Goal: Task Accomplishment & Management: Use online tool/utility

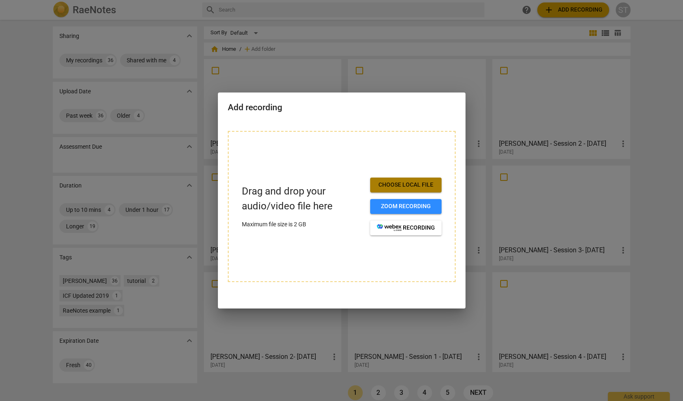
click at [413, 182] on span "Choose local file" at bounding box center [406, 185] width 58 height 8
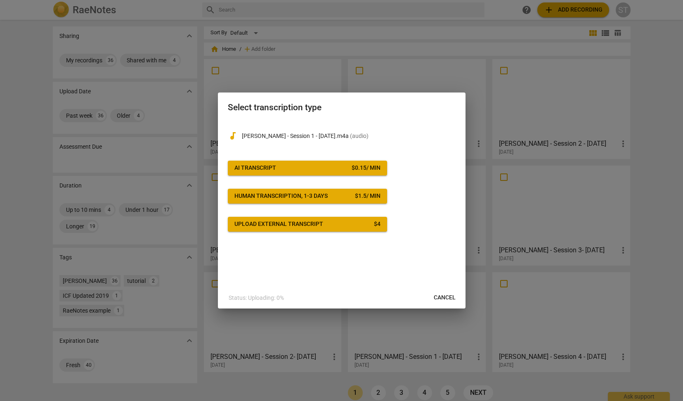
click at [355, 167] on div "$ 0.15 / min" at bounding box center [365, 168] width 29 height 8
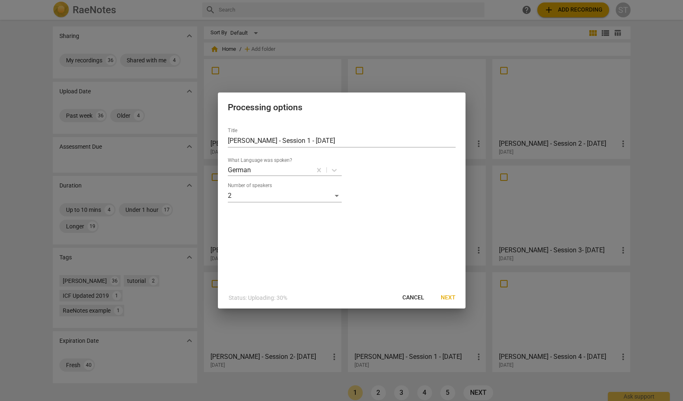
click at [449, 297] on span "Next" at bounding box center [448, 297] width 15 height 8
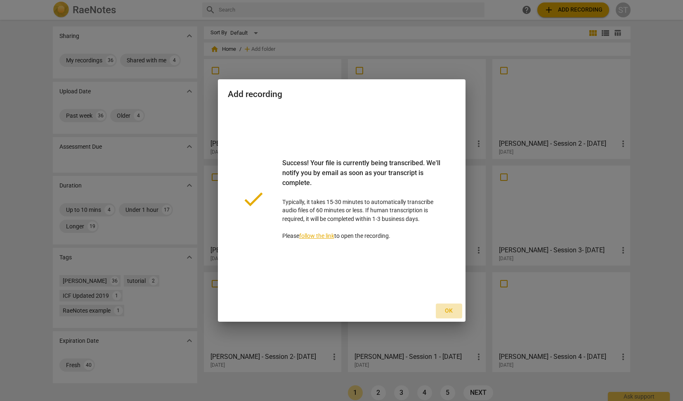
click at [450, 307] on span "Ok" at bounding box center [448, 311] width 13 height 8
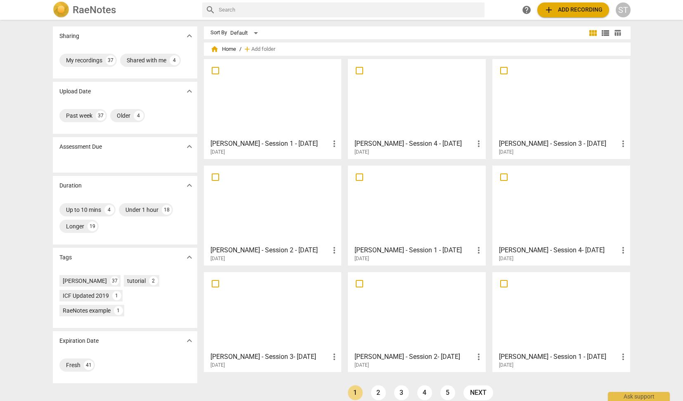
click at [314, 99] on div at bounding box center [273, 98] width 132 height 73
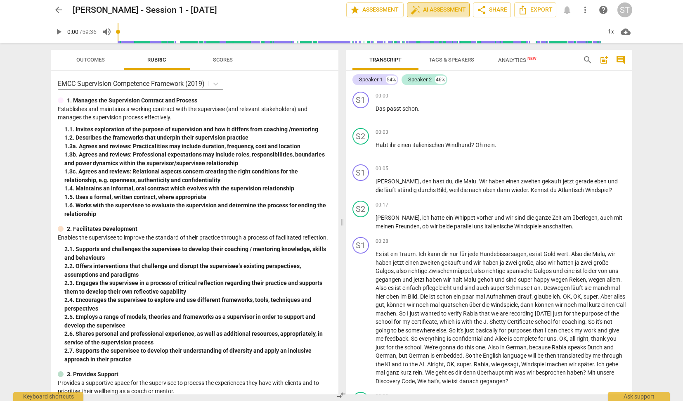
click at [440, 10] on span "auto_fix_high AI Assessment" at bounding box center [437, 10] width 55 height 10
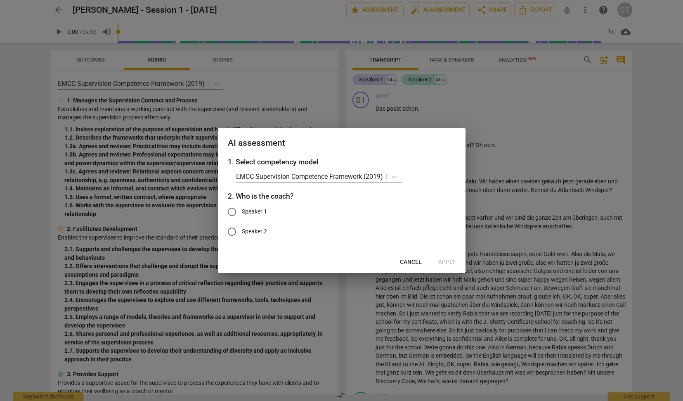
click at [420, 259] on span "Cancel" at bounding box center [411, 262] width 22 height 8
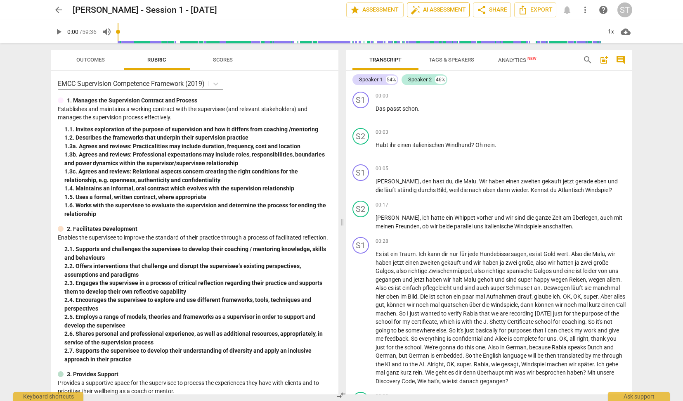
click at [447, 6] on span "auto_fix_high AI Assessment" at bounding box center [437, 10] width 55 height 10
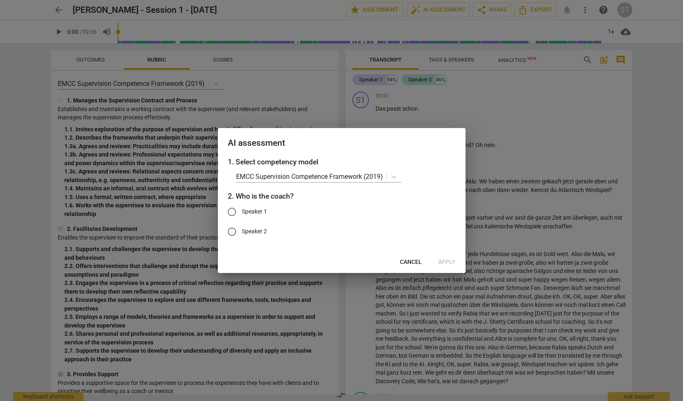
click at [248, 212] on span "Speaker 1" at bounding box center [254, 211] width 25 height 9
click at [242, 212] on input "Speaker 1" at bounding box center [232, 212] width 20 height 20
radio input "true"
click at [454, 263] on span "Apply" at bounding box center [446, 262] width 17 height 8
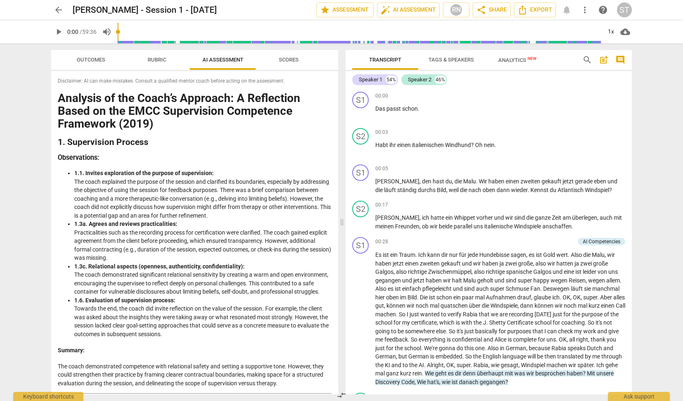
click at [57, 98] on div "Disclaimer: AI can make mistakes. Consult a qualified mentor coach before actin…" at bounding box center [194, 232] width 287 height 323
click at [59, 97] on h1 "Analysis of the Coach’s Approach: A Reflection Based on the EMCC Supervision Co…" at bounding box center [195, 111] width 274 height 38
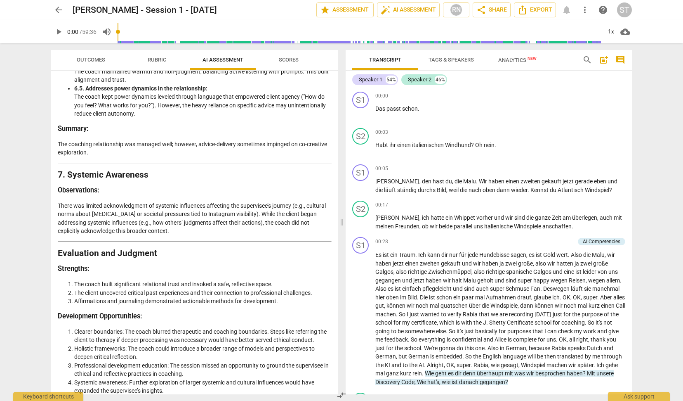
scroll to position [1276, 0]
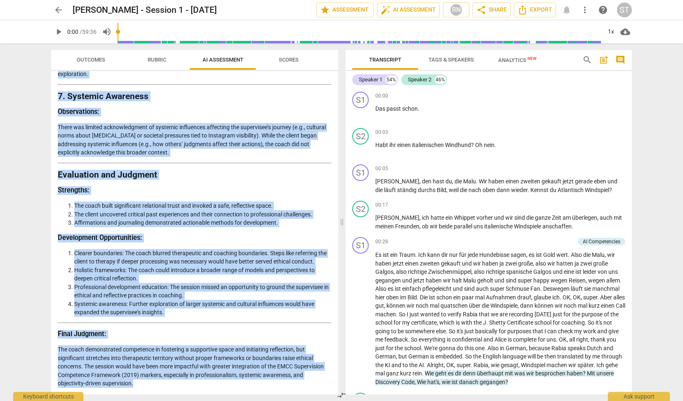
drag, startPoint x: 59, startPoint y: 97, endPoint x: 224, endPoint y: 379, distance: 326.5
copy div "Analysis of the Coach’s Approach: A Reflection Based on the EMCC Supervision Co…"
click at [59, 10] on span "arrow_back" at bounding box center [59, 10] width 10 height 10
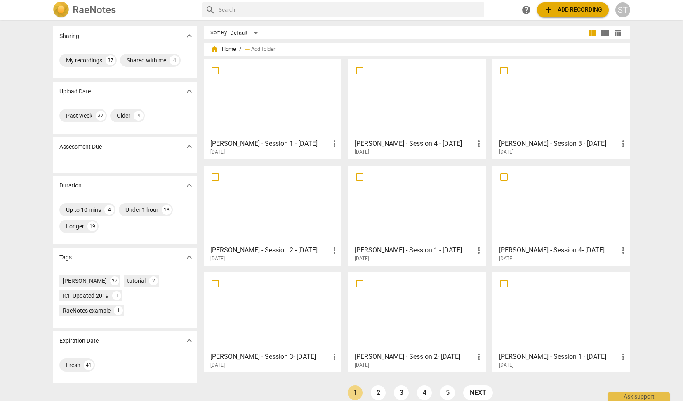
click at [568, 10] on span "add Add recording" at bounding box center [573, 10] width 59 height 10
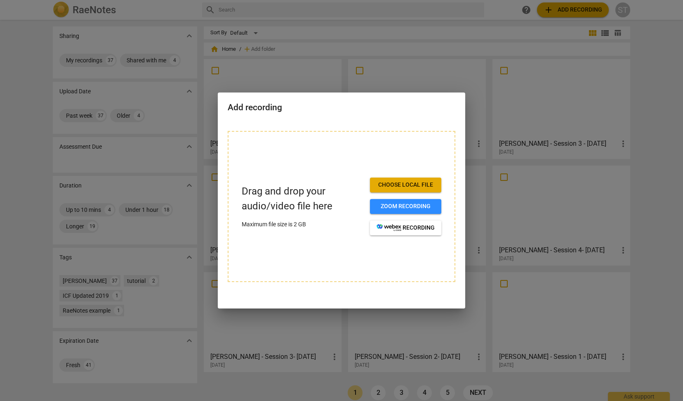
click at [424, 179] on button "Choose local file" at bounding box center [405, 184] width 71 height 15
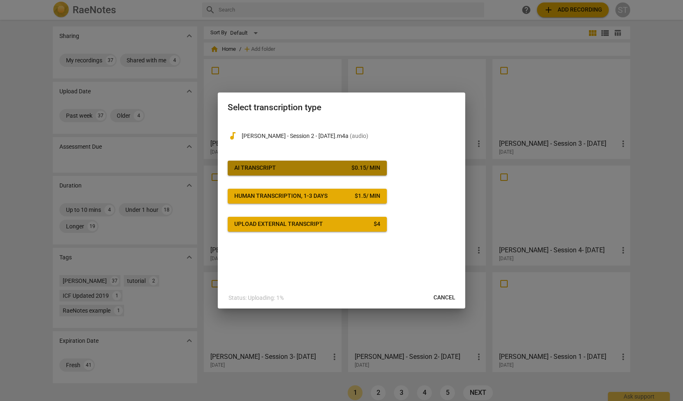
click at [352, 160] on button "AI Transcript $ 0.15 / min" at bounding box center [307, 167] width 159 height 15
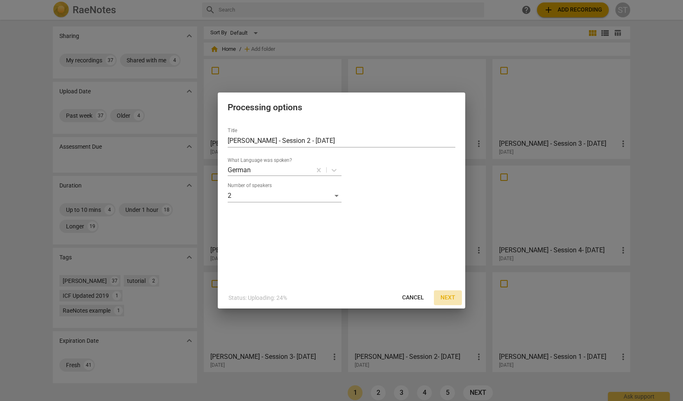
click at [451, 295] on span "Next" at bounding box center [448, 297] width 15 height 8
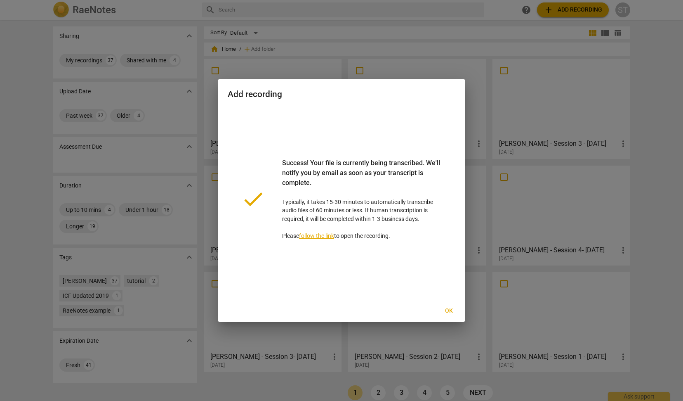
click at [449, 311] on span "Ok" at bounding box center [448, 311] width 13 height 8
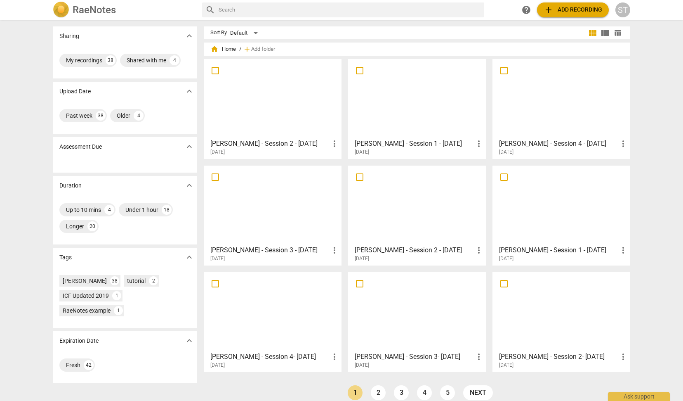
click at [305, 104] on div at bounding box center [273, 98] width 132 height 73
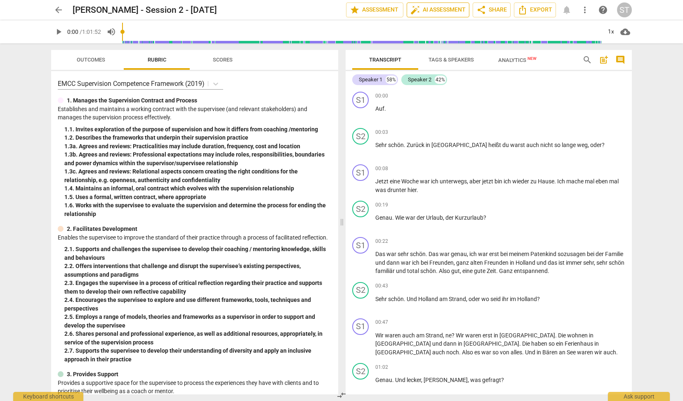
click at [434, 6] on span "auto_fix_high AI Assessment" at bounding box center [437, 10] width 55 height 10
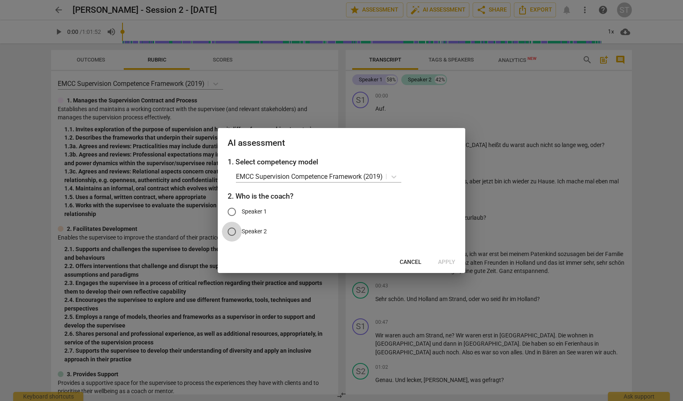
click at [236, 231] on input "Speaker 2" at bounding box center [232, 232] width 20 height 20
radio input "true"
click at [450, 262] on span "Apply" at bounding box center [446, 262] width 17 height 8
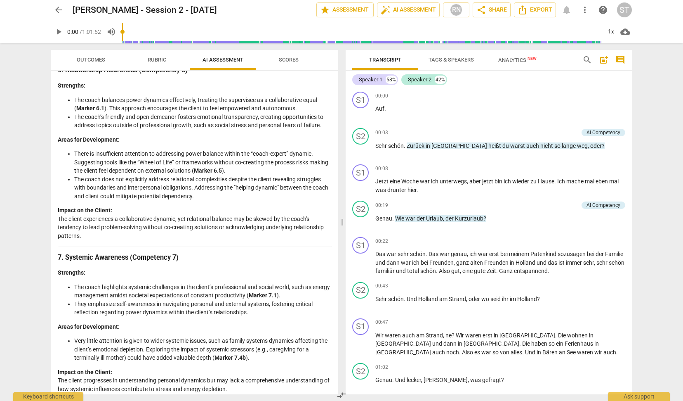
scroll to position [1266, 0]
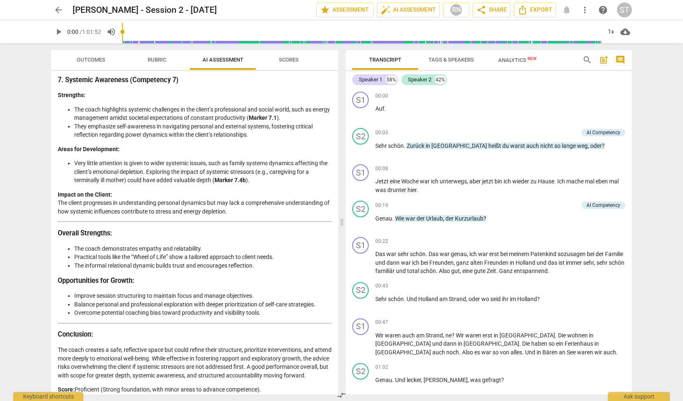
drag, startPoint x: 59, startPoint y: 97, endPoint x: 282, endPoint y: 388, distance: 366.6
click at [282, 388] on div "Disclaimer: AI can make mistakes. Consult a qualified mentor coach before actin…" at bounding box center [194, 232] width 287 height 323
copy div "Assessment of the Coaching Session Analysis of the Coach's Approach 1. Supervis…"
click at [57, 9] on span "arrow_back" at bounding box center [59, 10] width 10 height 10
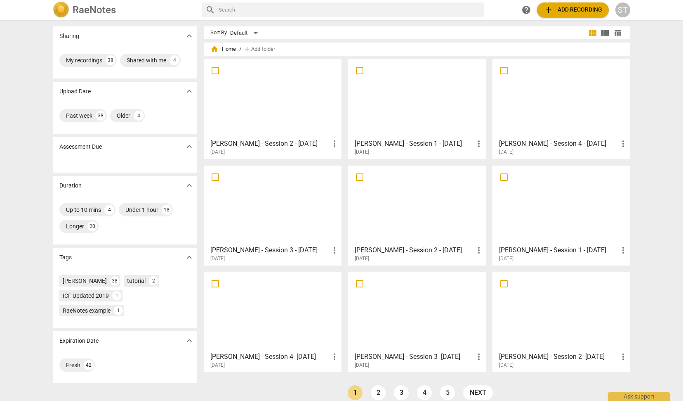
click at [586, 9] on span "add Add recording" at bounding box center [573, 10] width 59 height 10
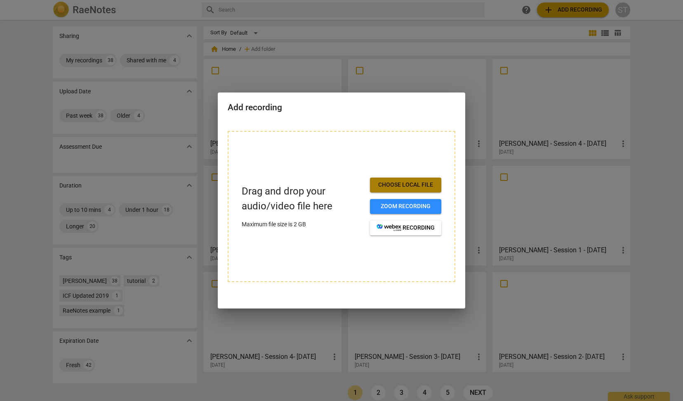
click at [419, 182] on span "Choose local file" at bounding box center [406, 185] width 58 height 8
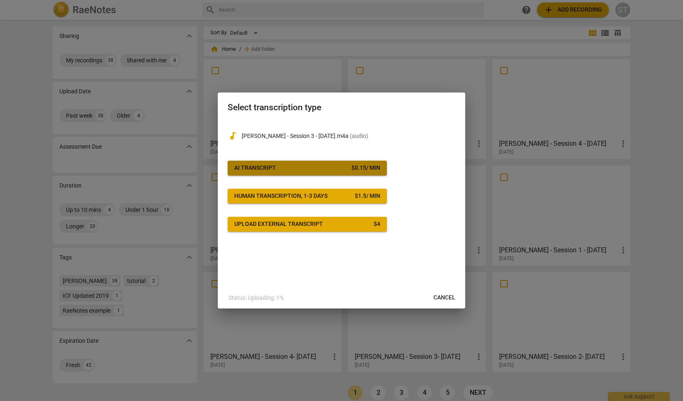
click at [349, 165] on span "AI Transcript $ 0.15 / min" at bounding box center [307, 168] width 146 height 8
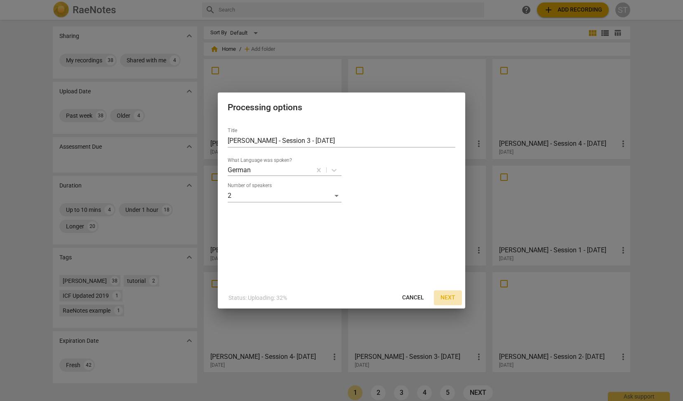
click at [451, 299] on span "Next" at bounding box center [448, 297] width 15 height 8
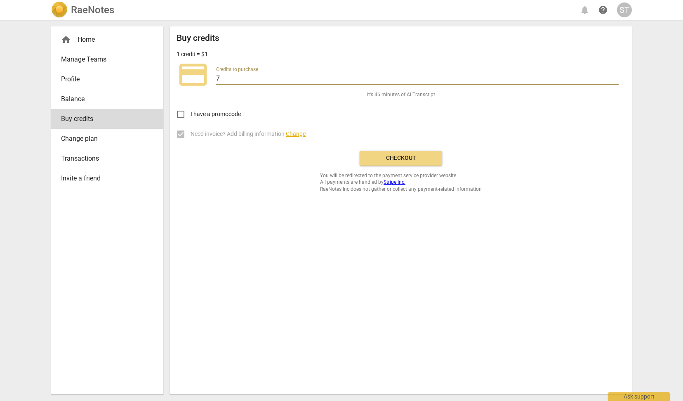
click at [223, 78] on input "7" at bounding box center [417, 79] width 403 height 12
type input "100"
click at [398, 158] on span "Checkout" at bounding box center [400, 158] width 69 height 8
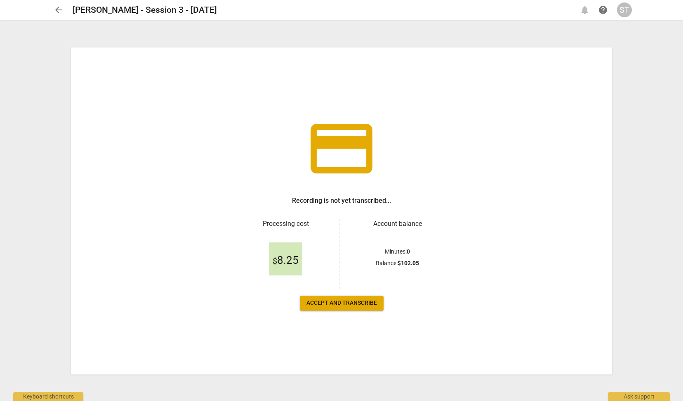
click at [357, 304] on span "Accept and transcribe" at bounding box center [342, 303] width 71 height 8
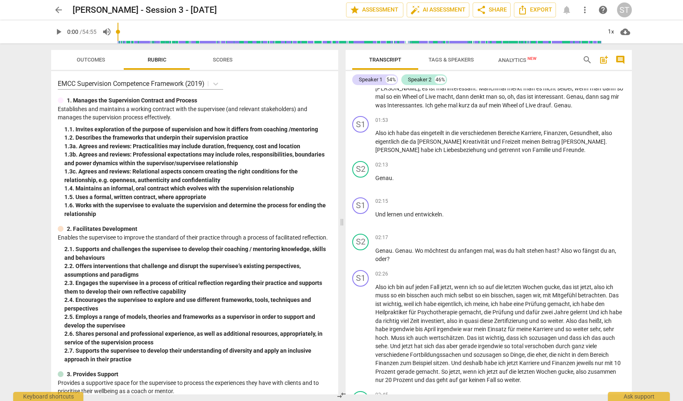
scroll to position [571, 0]
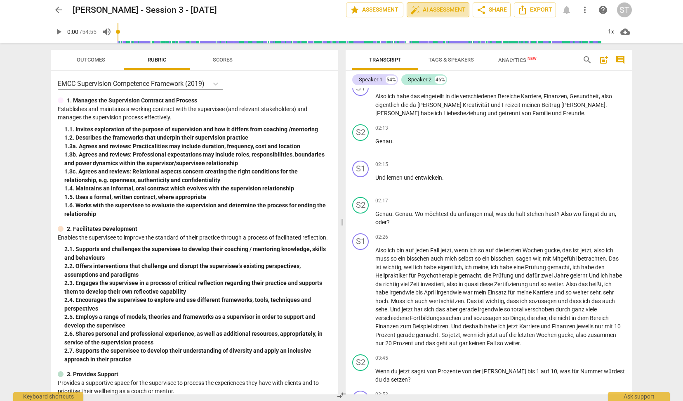
click at [420, 12] on span "auto_fix_high AI Assessment" at bounding box center [437, 10] width 55 height 10
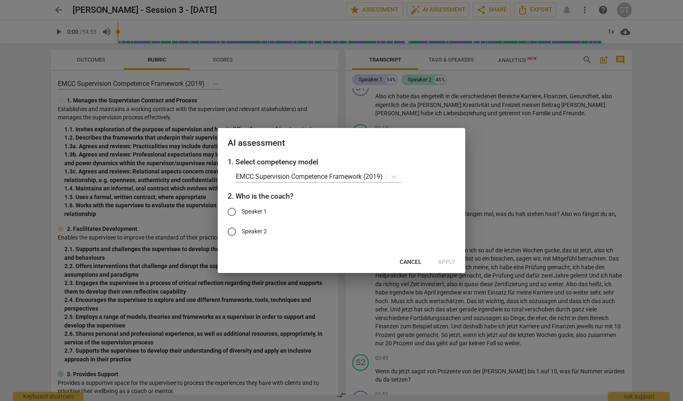
click at [248, 232] on span "Speaker 2" at bounding box center [254, 231] width 25 height 9
click at [242, 232] on input "Speaker 2" at bounding box center [232, 232] width 20 height 20
radio input "true"
click at [448, 260] on span "Apply" at bounding box center [446, 262] width 17 height 8
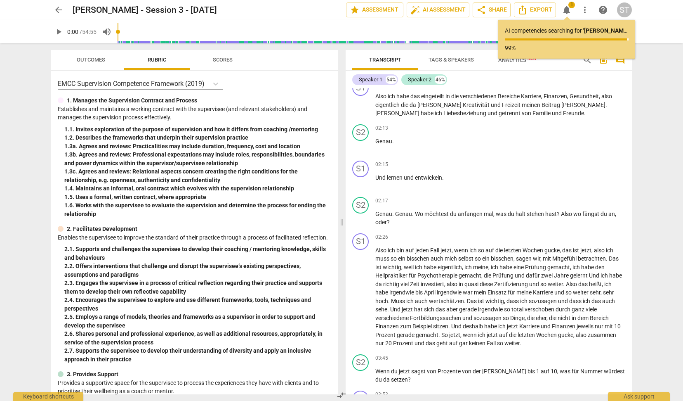
click at [639, 113] on div "arrow_back [PERSON_NAME] - Session 3 - [DATE] edit star Assessment auto_fix_hig…" at bounding box center [341, 200] width 683 height 401
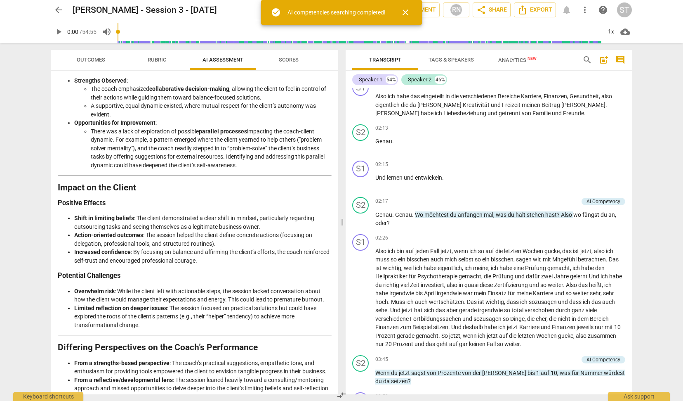
scroll to position [1033, 0]
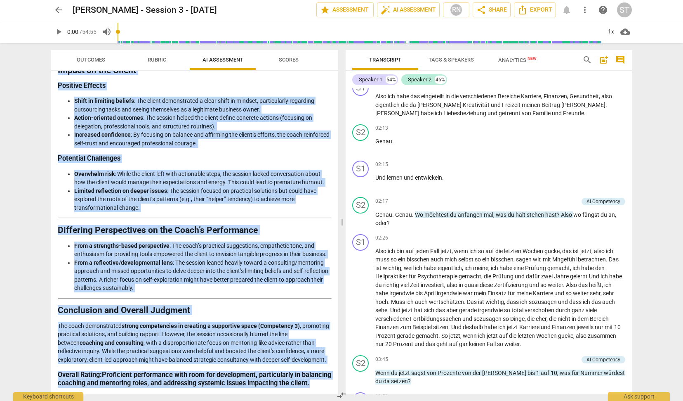
drag, startPoint x: 59, startPoint y: 99, endPoint x: 323, endPoint y: 382, distance: 386.4
copy div "Analysis of the Coaching Session Introduction The following evaluation is based…"
click at [60, 7] on span "arrow_back" at bounding box center [59, 10] width 10 height 10
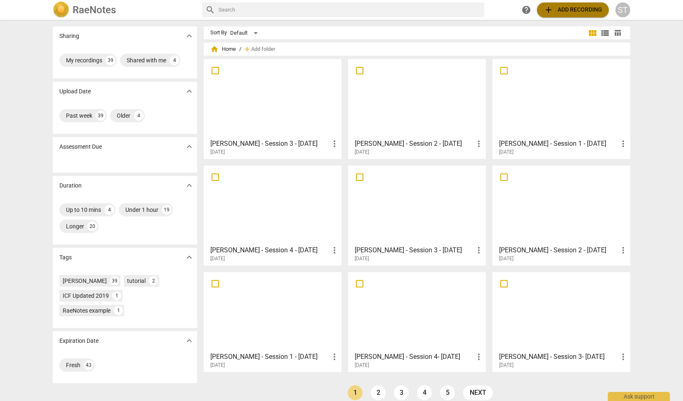
click at [561, 13] on span "add Add recording" at bounding box center [573, 10] width 59 height 10
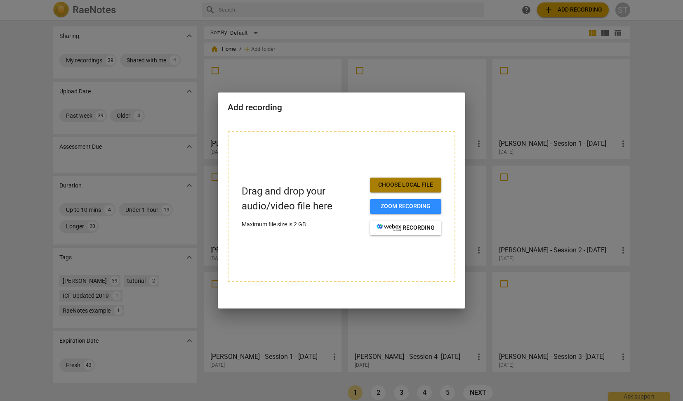
click at [417, 191] on button "Choose local file" at bounding box center [405, 184] width 71 height 15
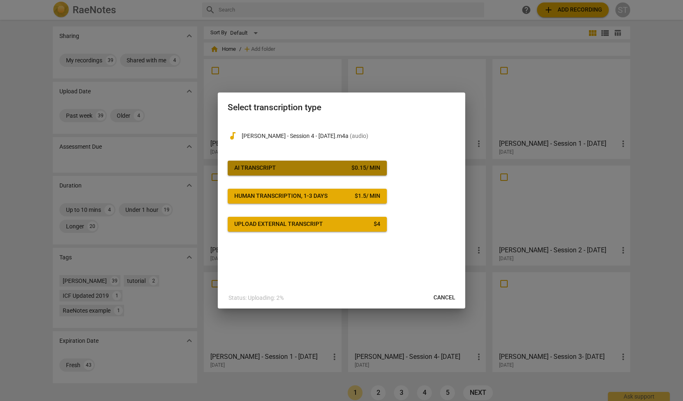
click at [345, 170] on span "AI Transcript $ 0.15 / min" at bounding box center [307, 168] width 146 height 8
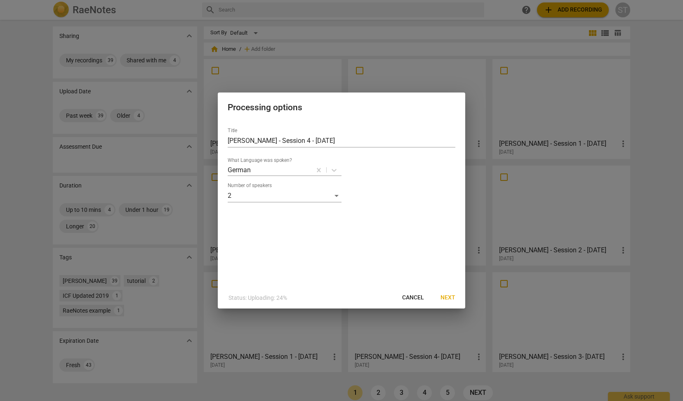
click at [451, 299] on span "Next" at bounding box center [448, 297] width 15 height 8
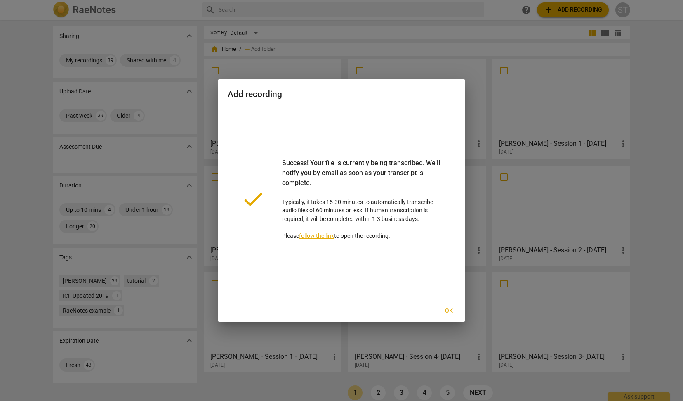
click at [450, 311] on span "Ok" at bounding box center [448, 311] width 13 height 8
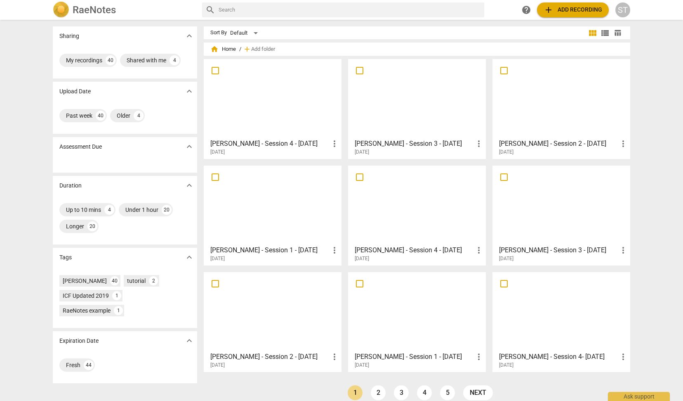
click at [285, 99] on div at bounding box center [273, 98] width 132 height 73
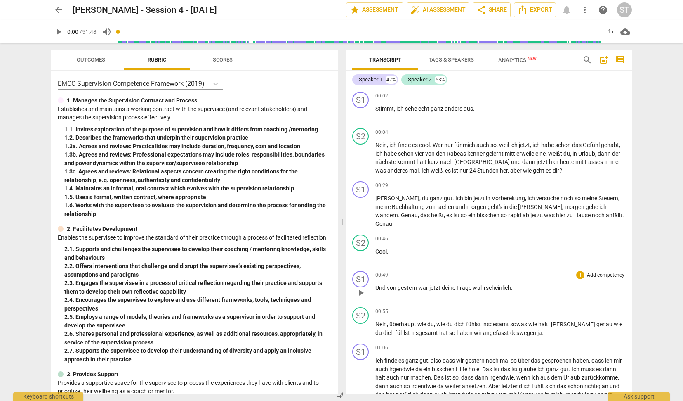
click at [526, 283] on p "Und von gestern war jetzt deine Frage wahrscheinlich ." at bounding box center [500, 287] width 250 height 9
click at [444, 5] on button "auto_fix_high AI Assessment" at bounding box center [438, 9] width 63 height 15
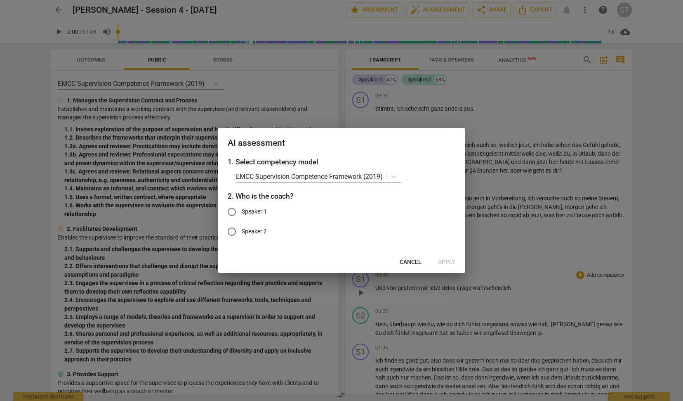
click at [251, 227] on span "Speaker 2" at bounding box center [254, 231] width 25 height 9
click at [242, 227] on input "Speaker 2" at bounding box center [232, 232] width 20 height 20
radio input "true"
click at [450, 259] on span "Apply" at bounding box center [446, 262] width 17 height 8
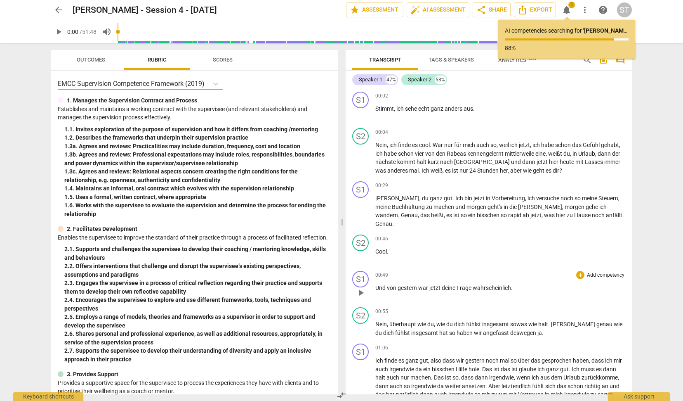
click at [661, 169] on div "arrow_back [PERSON_NAME] - Session 4 - [DATE] edit star Assessment auto_fix_hig…" at bounding box center [341, 200] width 683 height 401
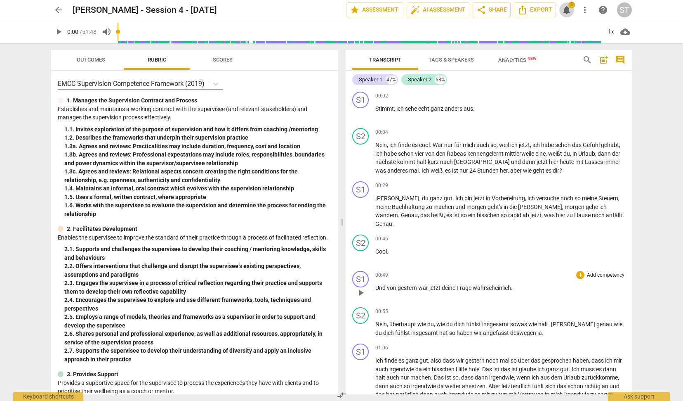
click at [566, 11] on span "notifications" at bounding box center [567, 10] width 10 height 10
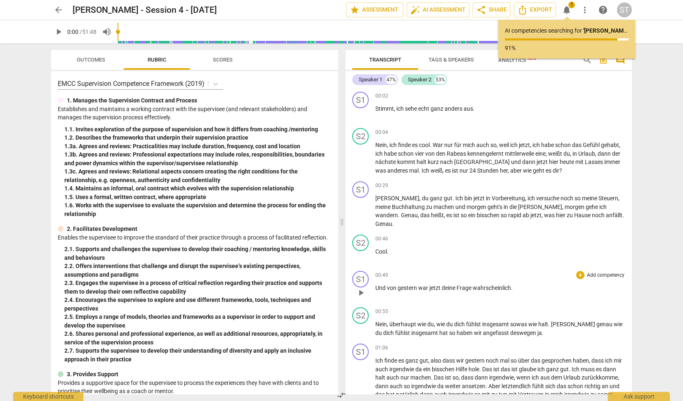
click at [656, 151] on div "arrow_back [PERSON_NAME] - Session 4 - [DATE] edit star Assessment auto_fix_hig…" at bounding box center [341, 200] width 683 height 401
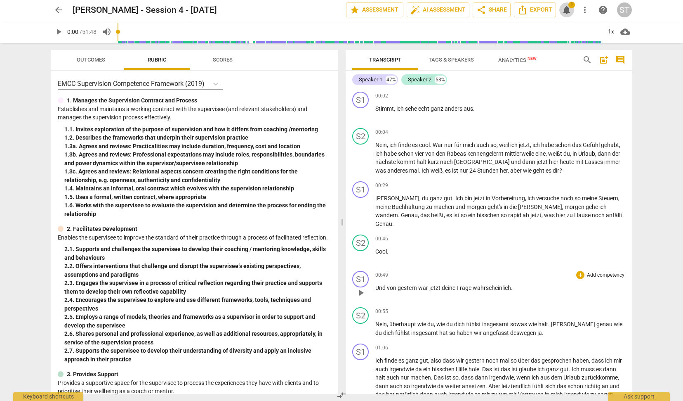
click at [570, 6] on span "1" at bounding box center [571, 5] width 7 height 7
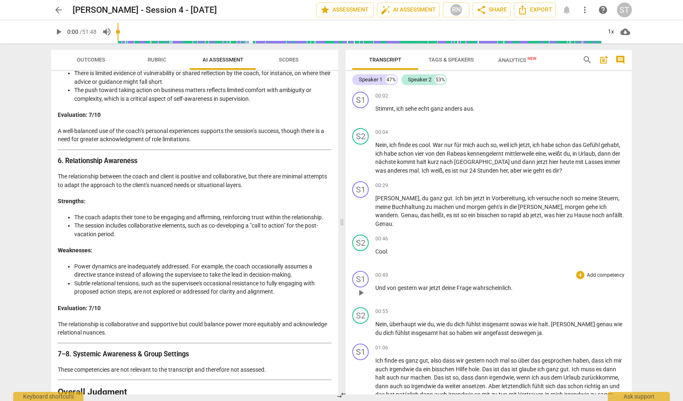
scroll to position [1420, 0]
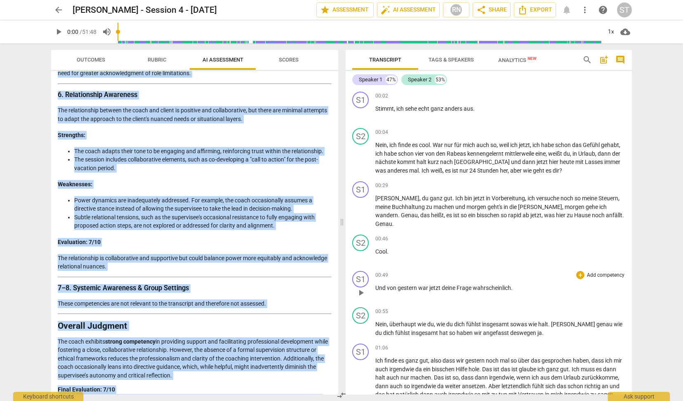
drag, startPoint x: 59, startPoint y: 94, endPoint x: 316, endPoint y: 385, distance: 388.7
copy div "Loremips Dolorsit am con Adipi’e Seddoeiu Tem incididu utlabor et doloremagna a…"
click at [60, 11] on span "arrow_back" at bounding box center [59, 10] width 10 height 10
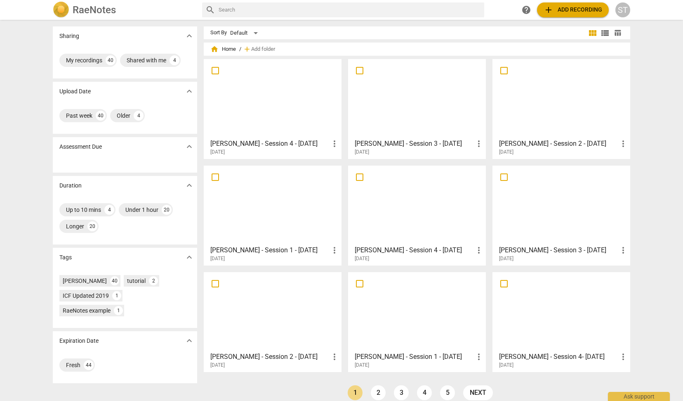
click at [565, 8] on span "add Add recording" at bounding box center [573, 10] width 59 height 10
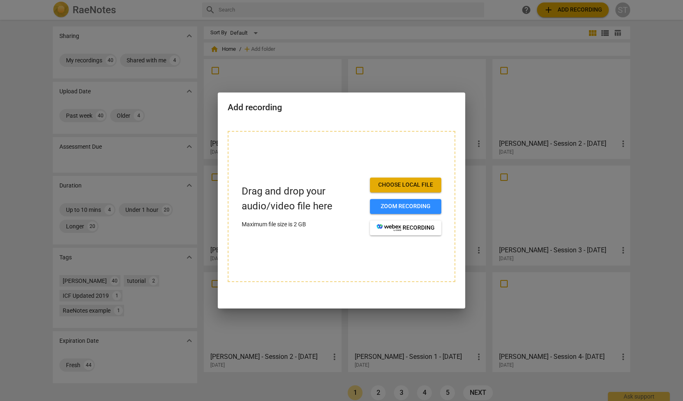
click at [424, 185] on span "Choose local file" at bounding box center [406, 185] width 58 height 8
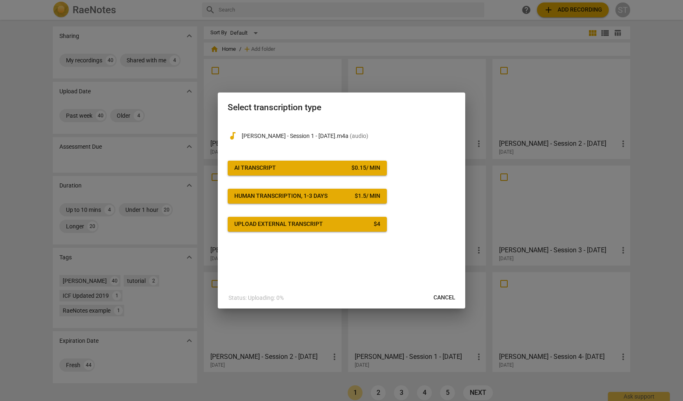
click at [380, 170] on div "$ 0.15 / min" at bounding box center [365, 168] width 29 height 8
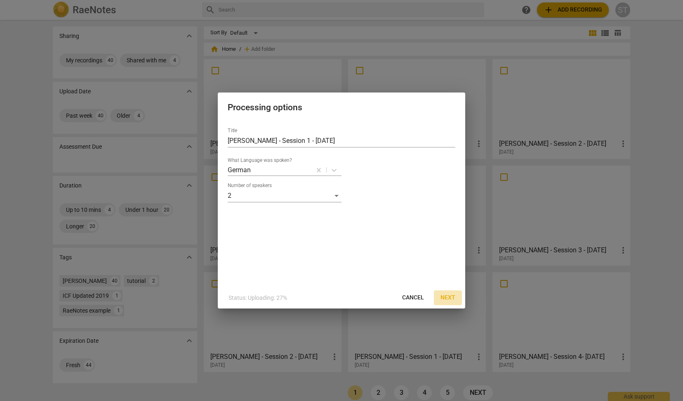
click at [442, 297] on span "Next" at bounding box center [448, 297] width 15 height 8
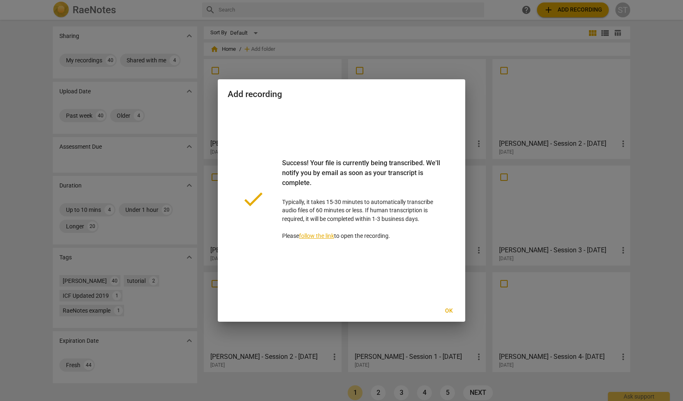
click at [449, 310] on span "Ok" at bounding box center [448, 311] width 13 height 8
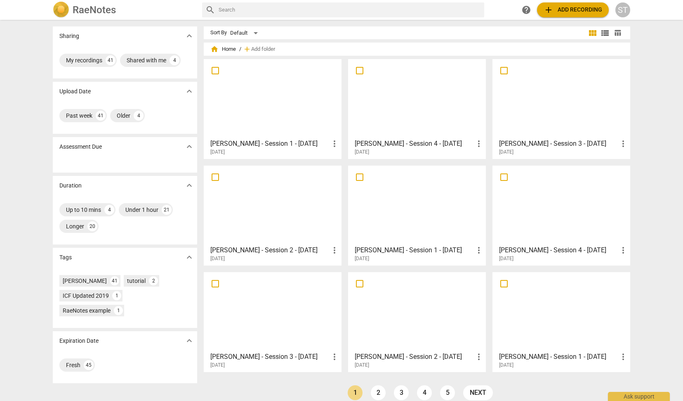
click at [309, 105] on div at bounding box center [273, 98] width 132 height 73
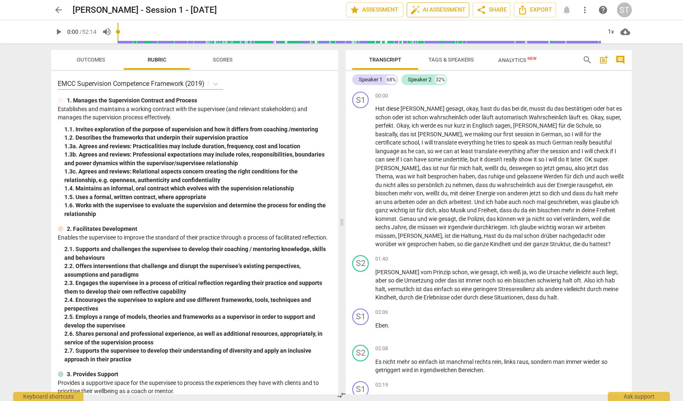
click at [443, 7] on span "auto_fix_high AI Assessment" at bounding box center [437, 10] width 55 height 10
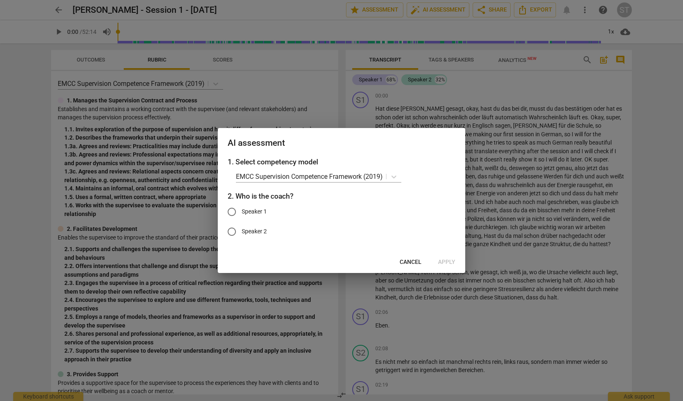
click at [262, 213] on span "Speaker 1" at bounding box center [254, 211] width 25 height 9
click at [242, 213] on input "Speaker 1" at bounding box center [232, 212] width 20 height 20
radio input "true"
click at [454, 258] on span "Apply" at bounding box center [446, 262] width 17 height 8
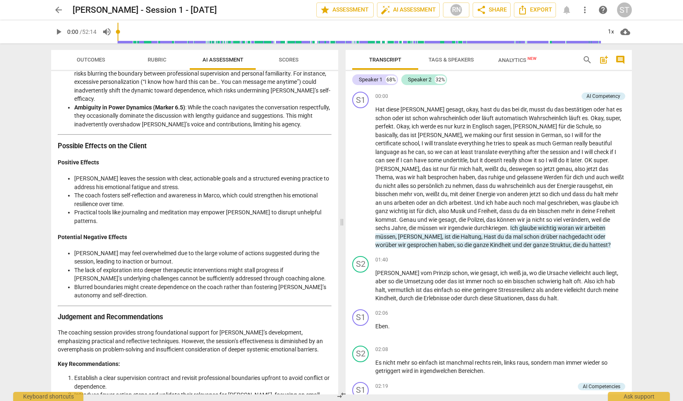
scroll to position [1177, 0]
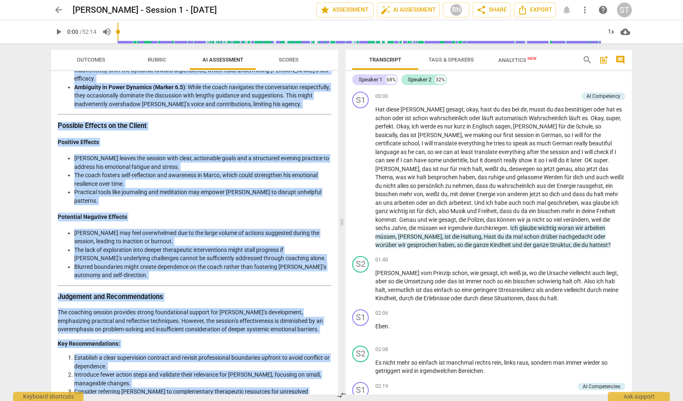
drag, startPoint x: 59, startPoint y: 98, endPoint x: 233, endPoint y: 389, distance: 338.4
click at [233, 389] on div "Disclaimer: AI can make mistakes. Consult a qualified mentor coach before actin…" at bounding box center [194, 232] width 287 height 323
copy div "Loremips do sit Ametcons Adipisc 4. Elitseddoei Tempori Utlaboreet Dol magna’a …"
click at [59, 7] on span "arrow_back" at bounding box center [59, 10] width 10 height 10
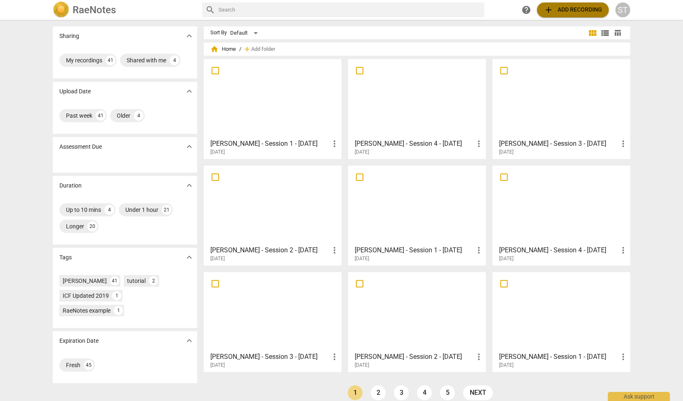
click at [559, 14] on span "add Add recording" at bounding box center [573, 10] width 59 height 10
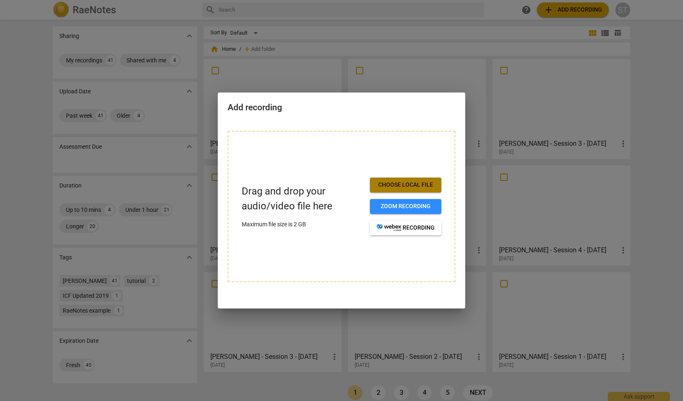
click at [420, 184] on span "Choose local file" at bounding box center [406, 185] width 58 height 8
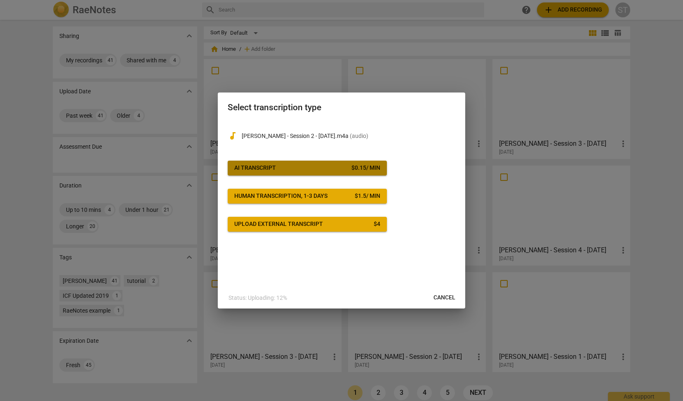
click at [377, 168] on div "$ 0.15 / min" at bounding box center [365, 168] width 29 height 8
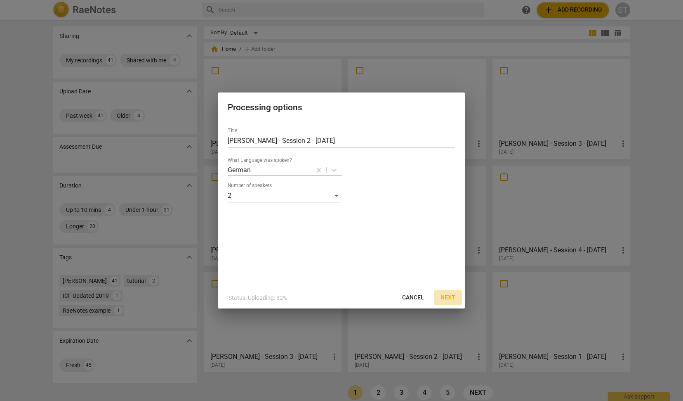
click at [445, 295] on span "Next" at bounding box center [448, 297] width 15 height 8
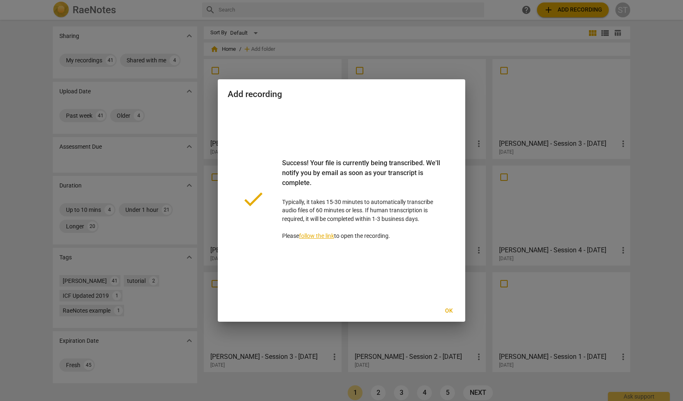
click at [449, 309] on span "Ok" at bounding box center [448, 311] width 13 height 8
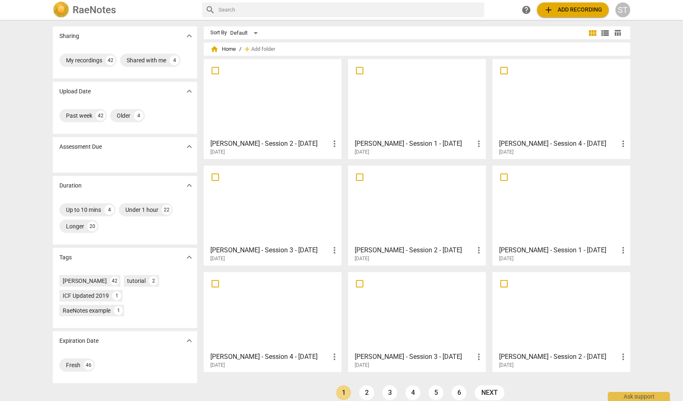
click at [262, 101] on div at bounding box center [273, 98] width 132 height 73
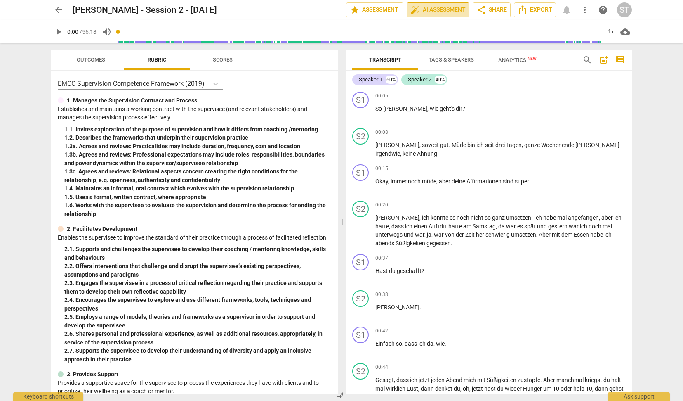
click at [430, 12] on span "auto_fix_high AI Assessment" at bounding box center [437, 10] width 55 height 10
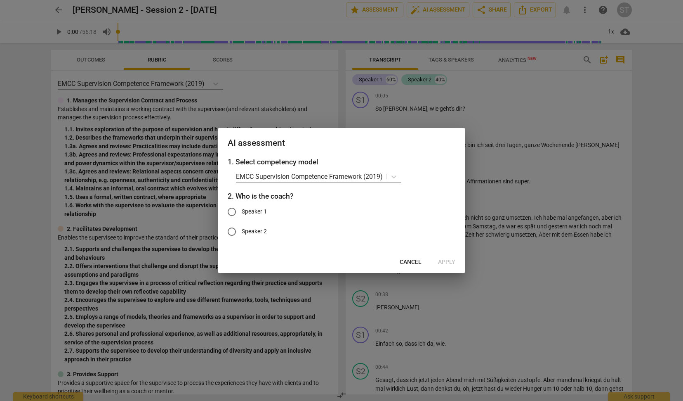
click at [255, 210] on span "Speaker 1" at bounding box center [254, 211] width 25 height 9
click at [242, 210] on input "Speaker 1" at bounding box center [232, 212] width 20 height 20
radio input "true"
click at [446, 260] on span "Apply" at bounding box center [446, 262] width 17 height 8
